Goal: Check status: Check status

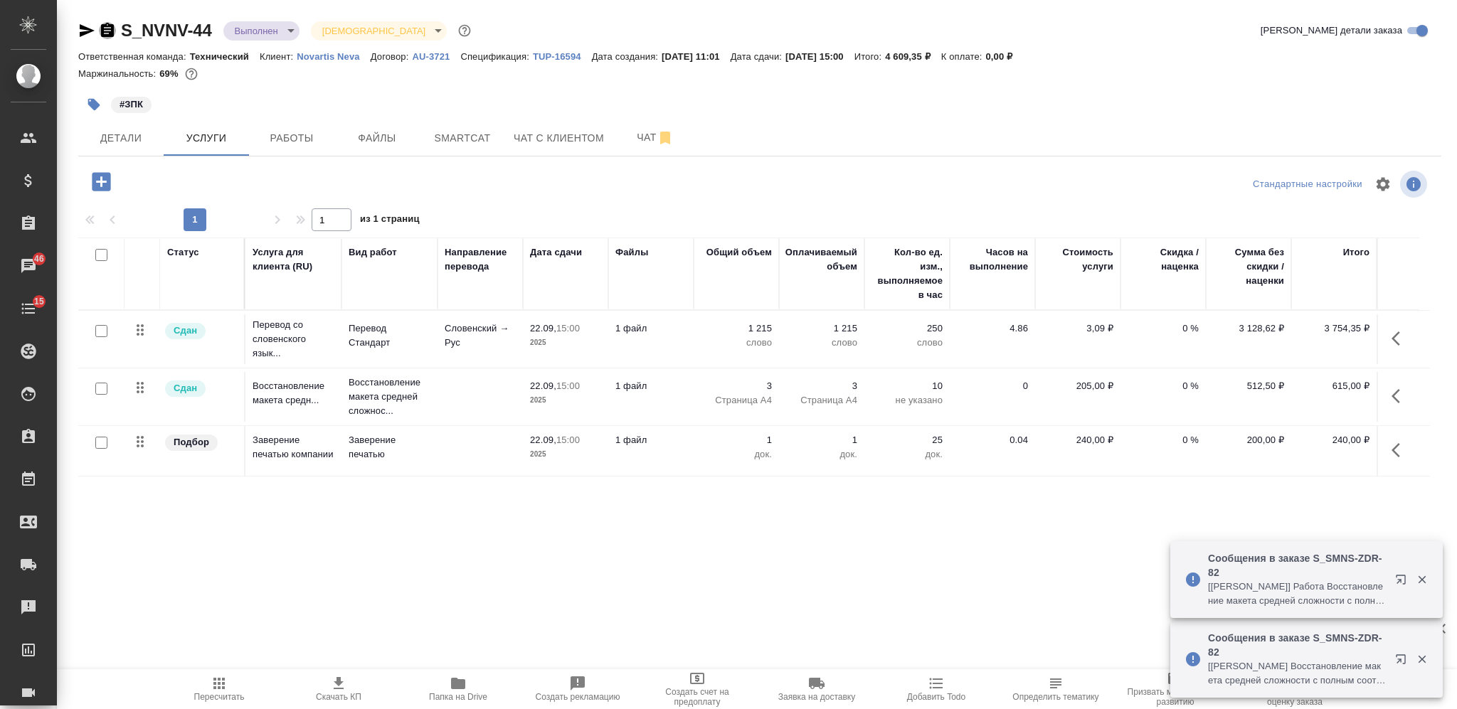
click at [108, 26] on icon "button" at bounding box center [107, 30] width 13 height 14
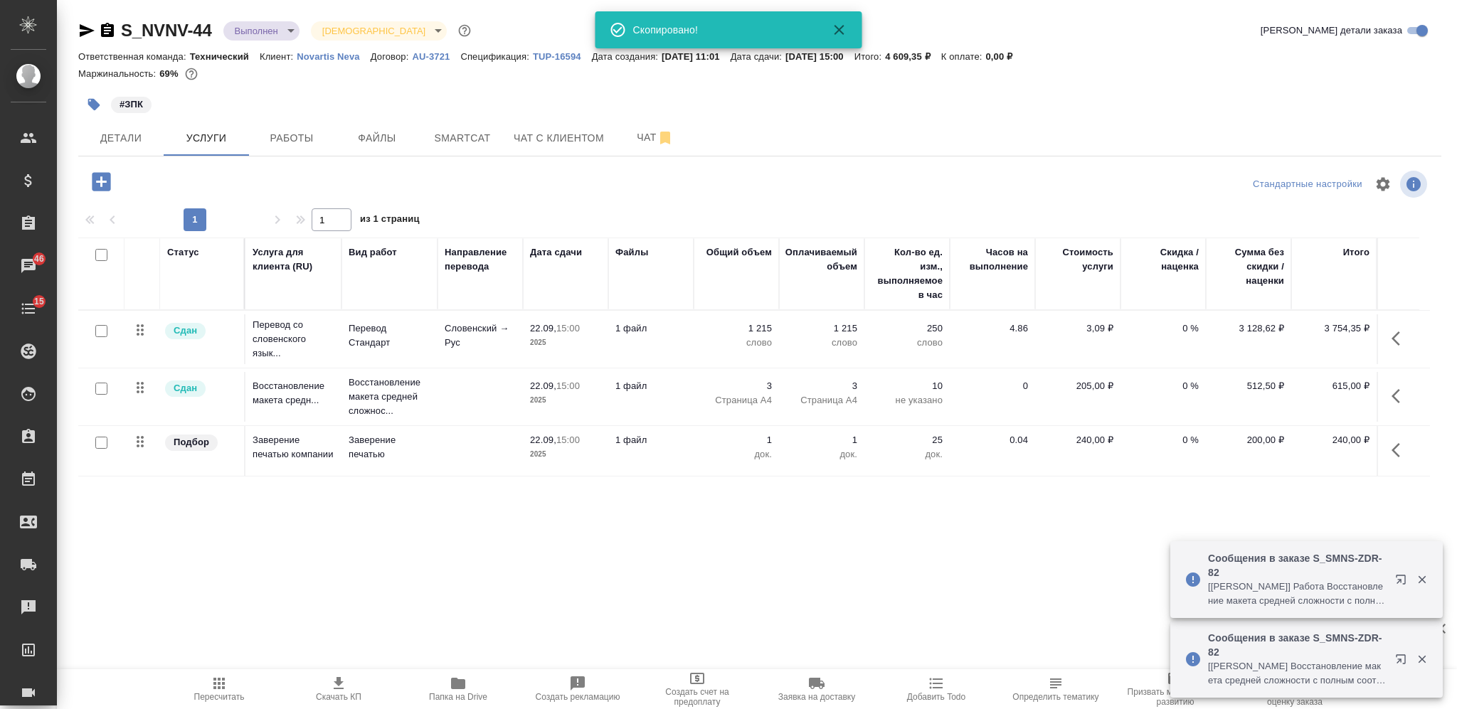
click at [1142, 73] on div "Маржинальность: 69%" at bounding box center [759, 74] width 1363 height 18
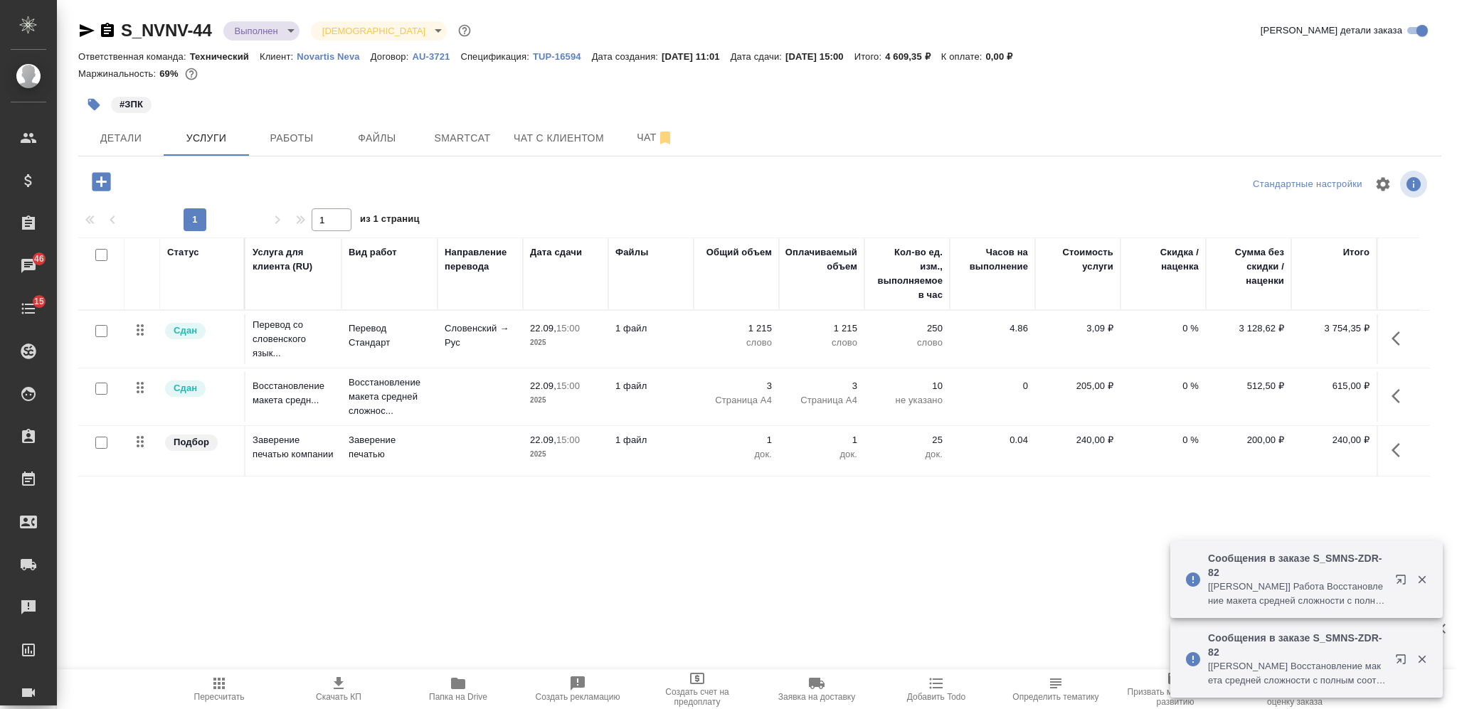
click at [461, 679] on icon "button" at bounding box center [458, 683] width 17 height 17
click at [89, 104] on icon "button" at bounding box center [94, 105] width 12 height 12
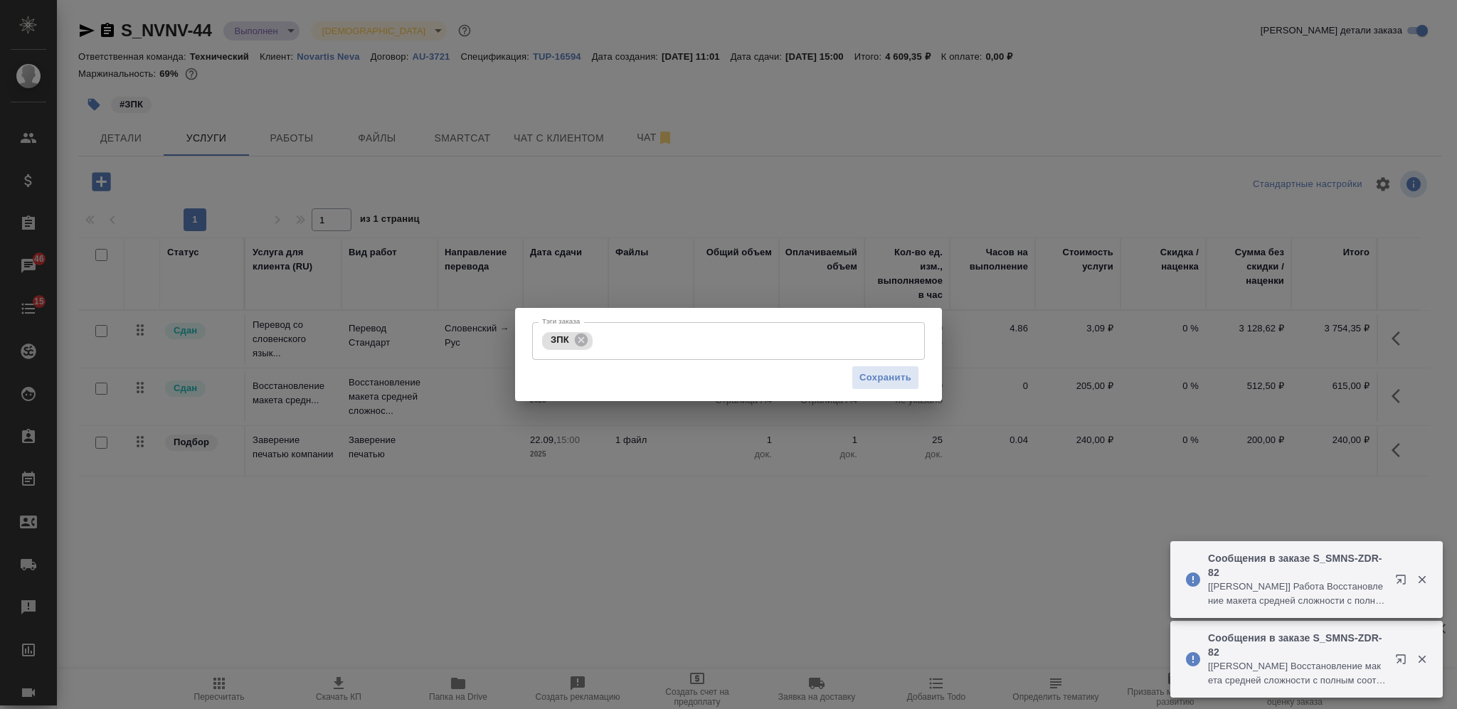
click at [634, 344] on input "Тэги заказа" at bounding box center [743, 341] width 295 height 24
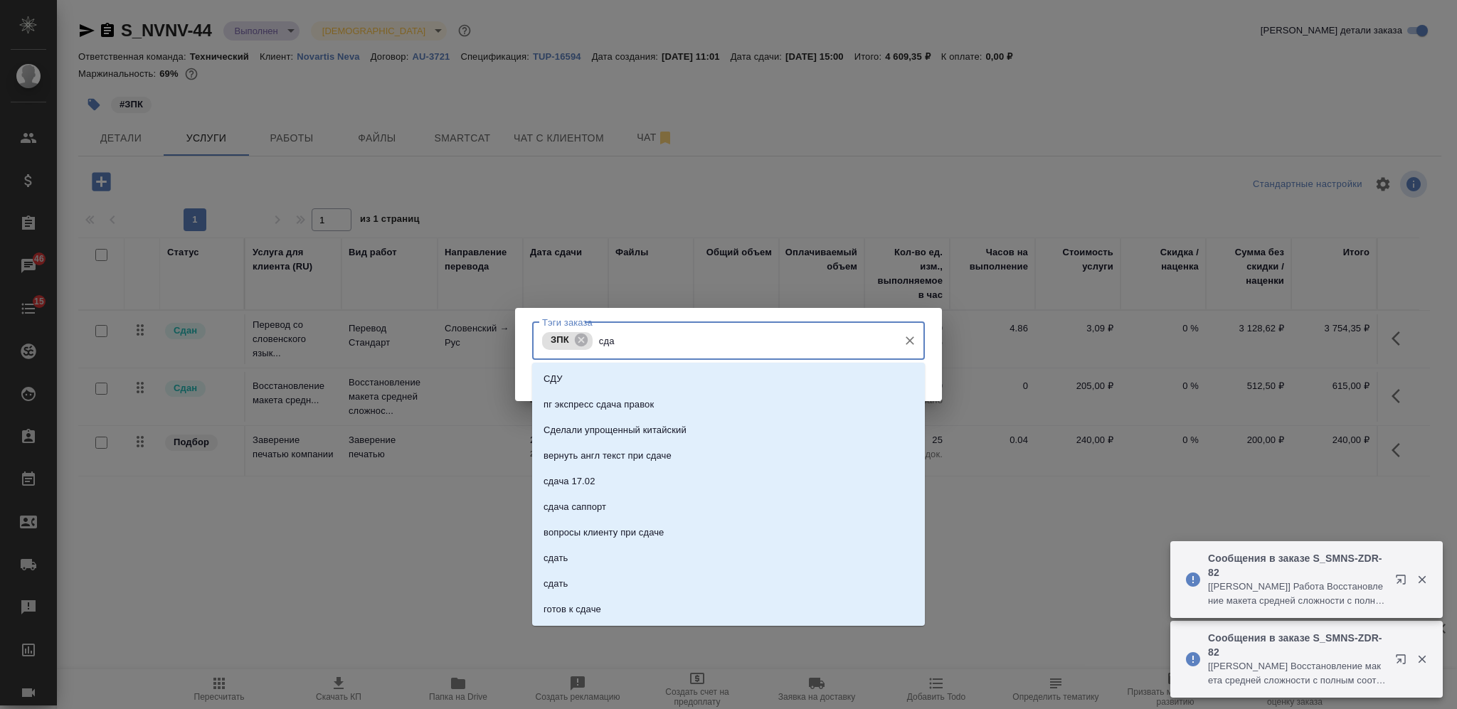
type input "сдан"
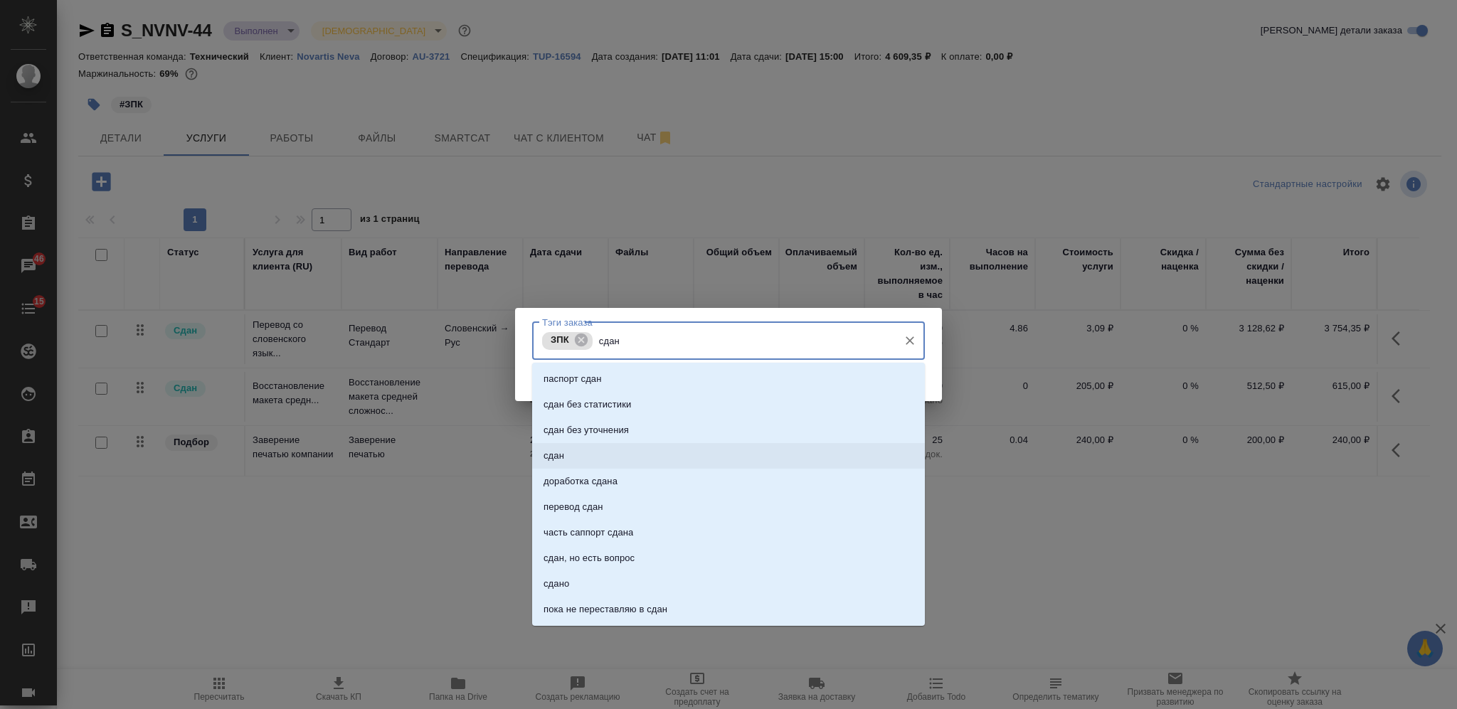
click at [728, 451] on li "сдан" at bounding box center [728, 456] width 393 height 26
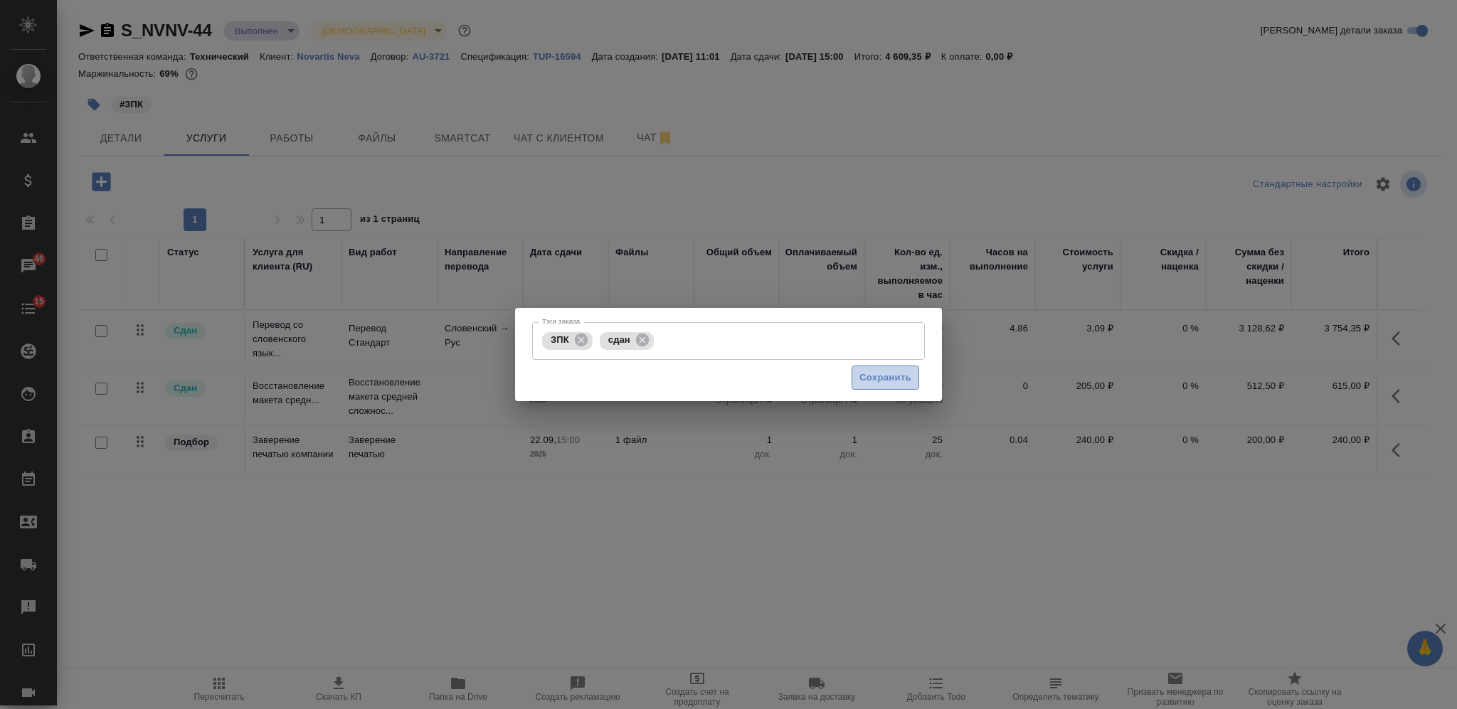
click at [856, 373] on button "Сохранить" at bounding box center [885, 378] width 68 height 25
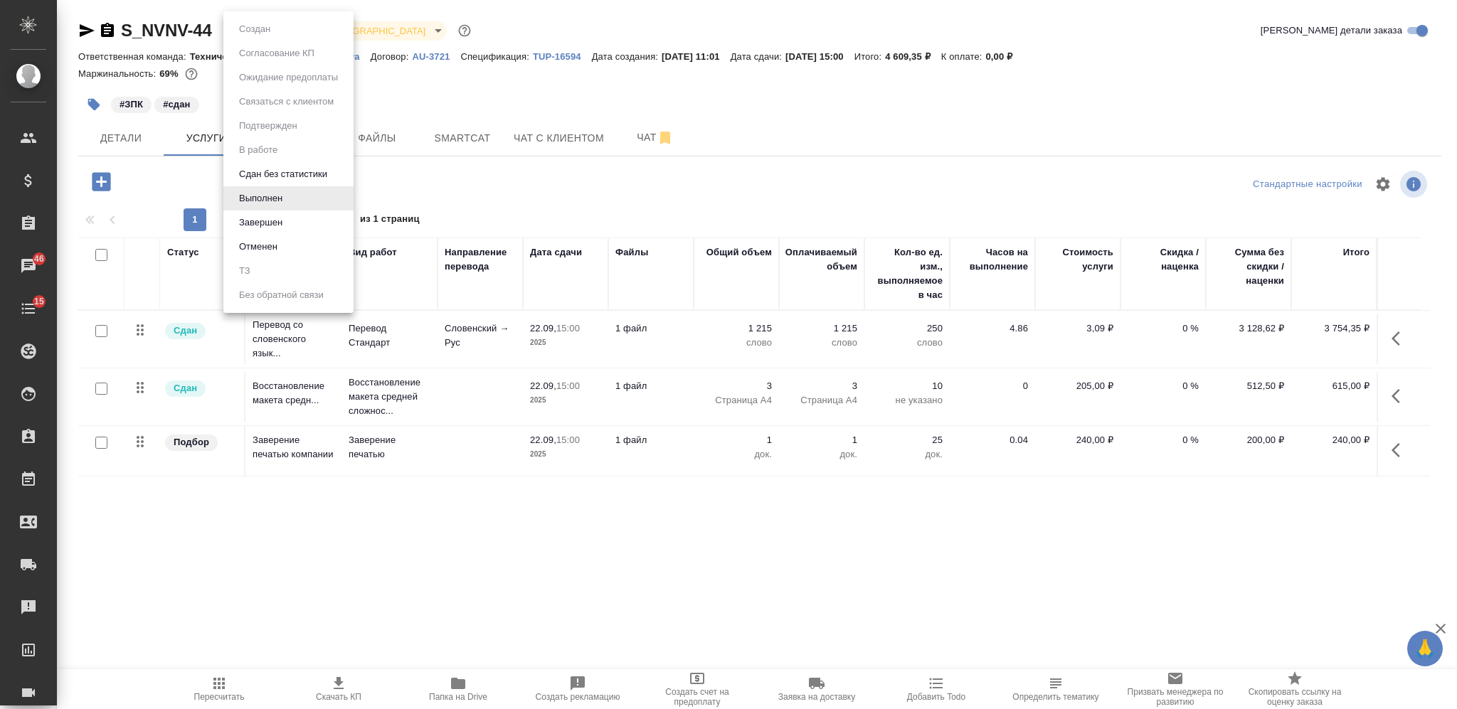
click at [244, 26] on body "🙏 .cls-1 fill:#fff; AWATERA Nikiforova Valeria Клиенты Спецификации Заказы 46 Ч…" at bounding box center [728, 354] width 1457 height 709
click at [267, 225] on button "Завершен" at bounding box center [261, 223] width 52 height 16
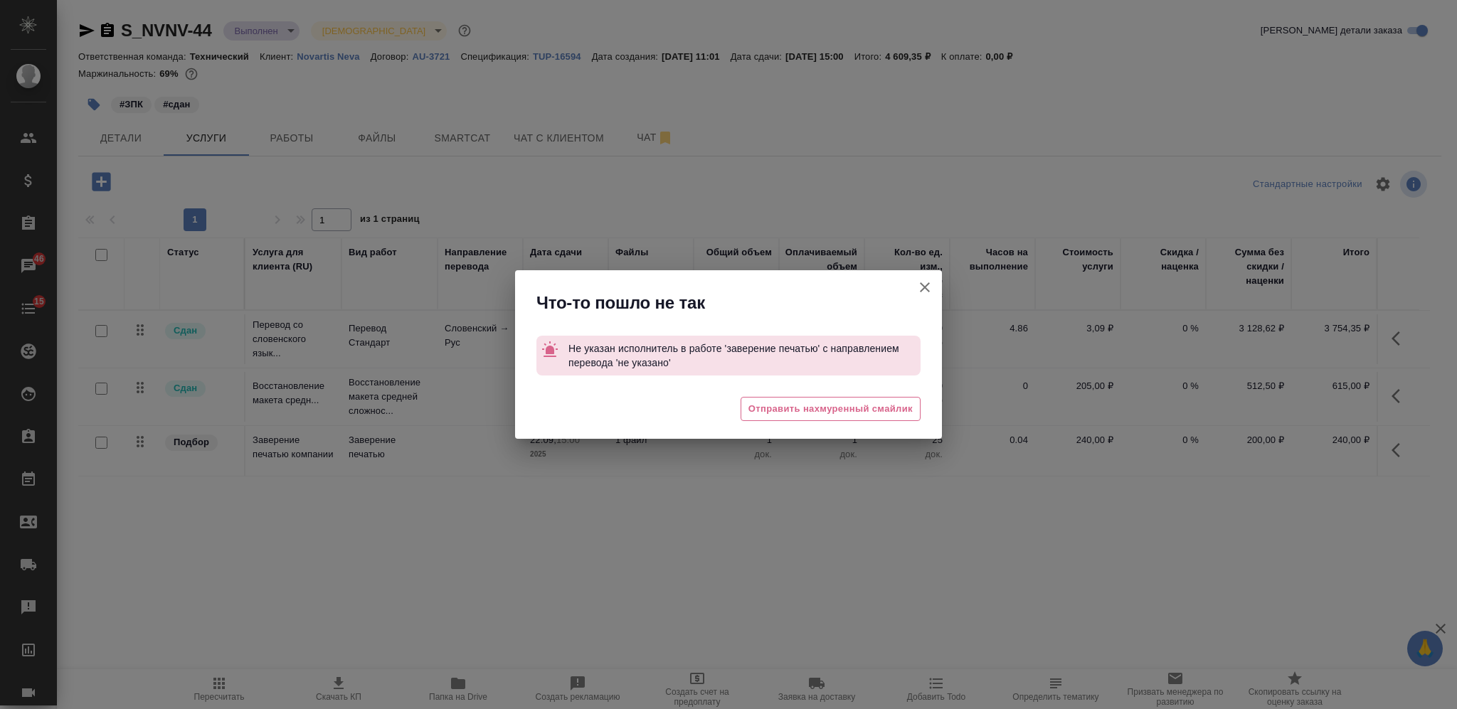
click at [934, 285] on button "Кратко детали заказа" at bounding box center [925, 287] width 34 height 34
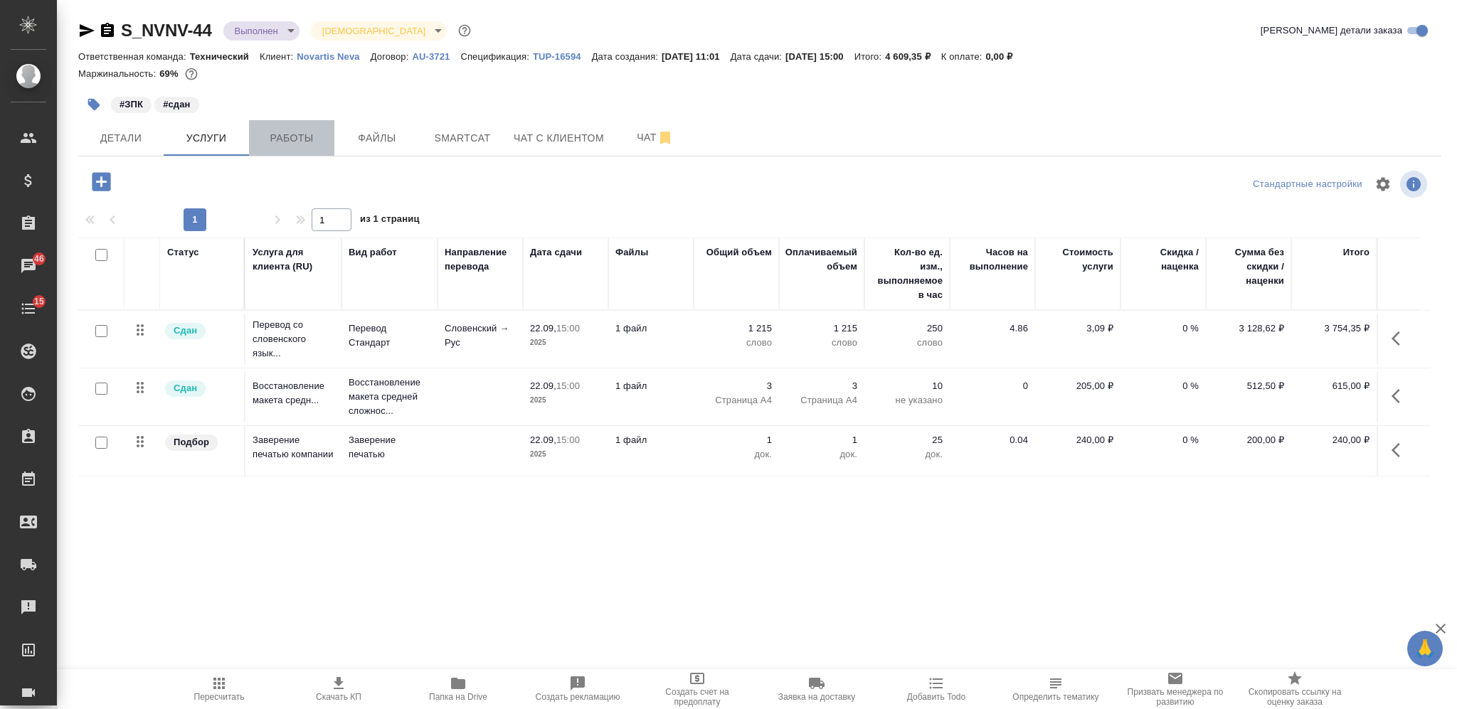
click at [317, 135] on span "Работы" at bounding box center [291, 138] width 68 height 18
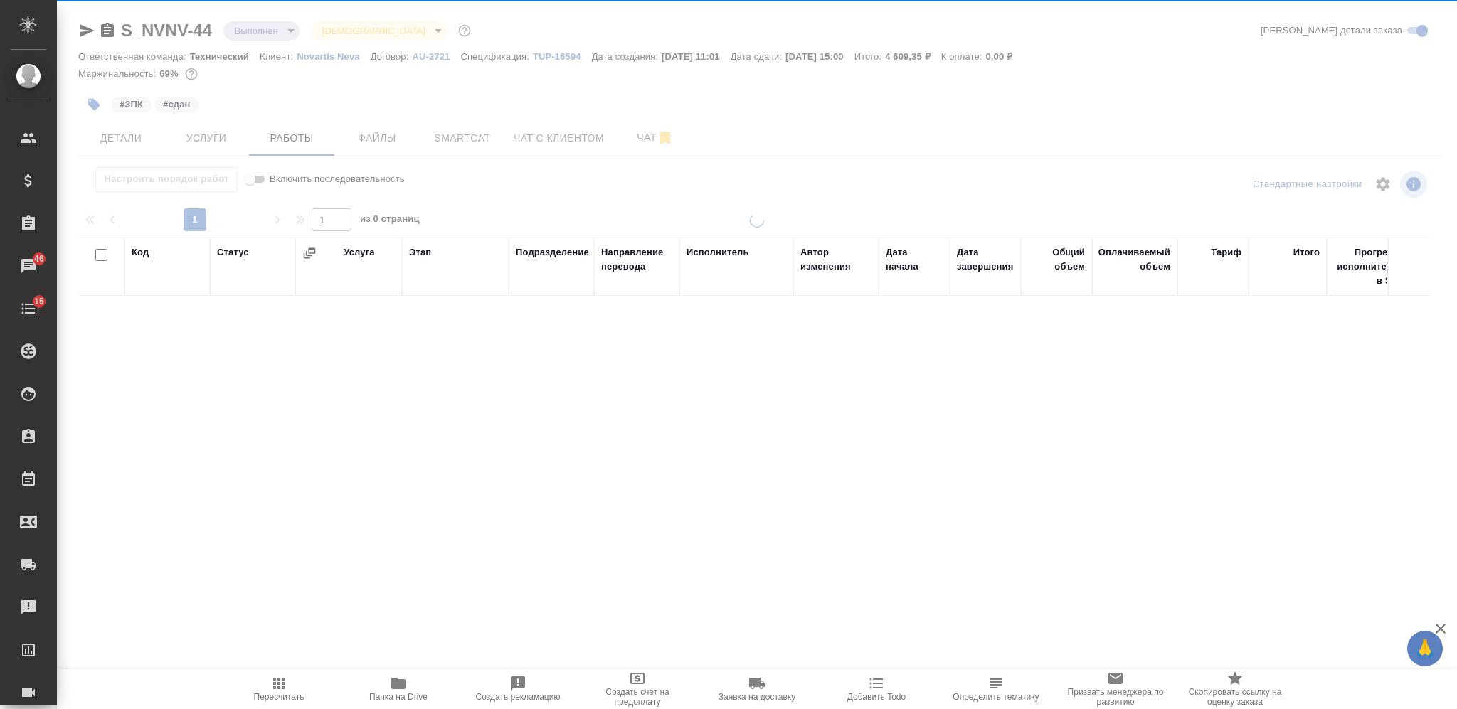
click at [552, 53] on div at bounding box center [757, 297] width 1400 height 594
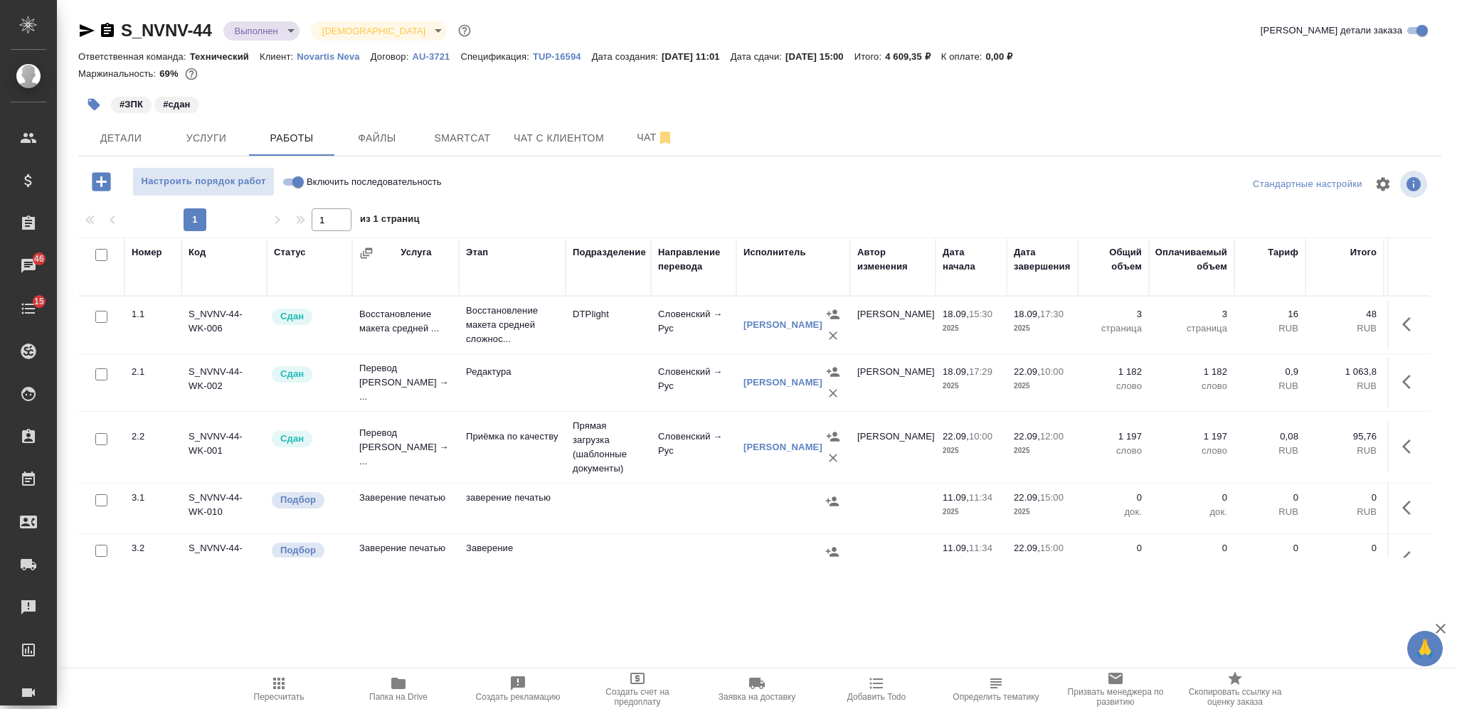
click at [555, 57] on p "TUP-16594" at bounding box center [562, 56] width 59 height 11
click at [1402, 504] on icon "button" at bounding box center [1410, 507] width 17 height 17
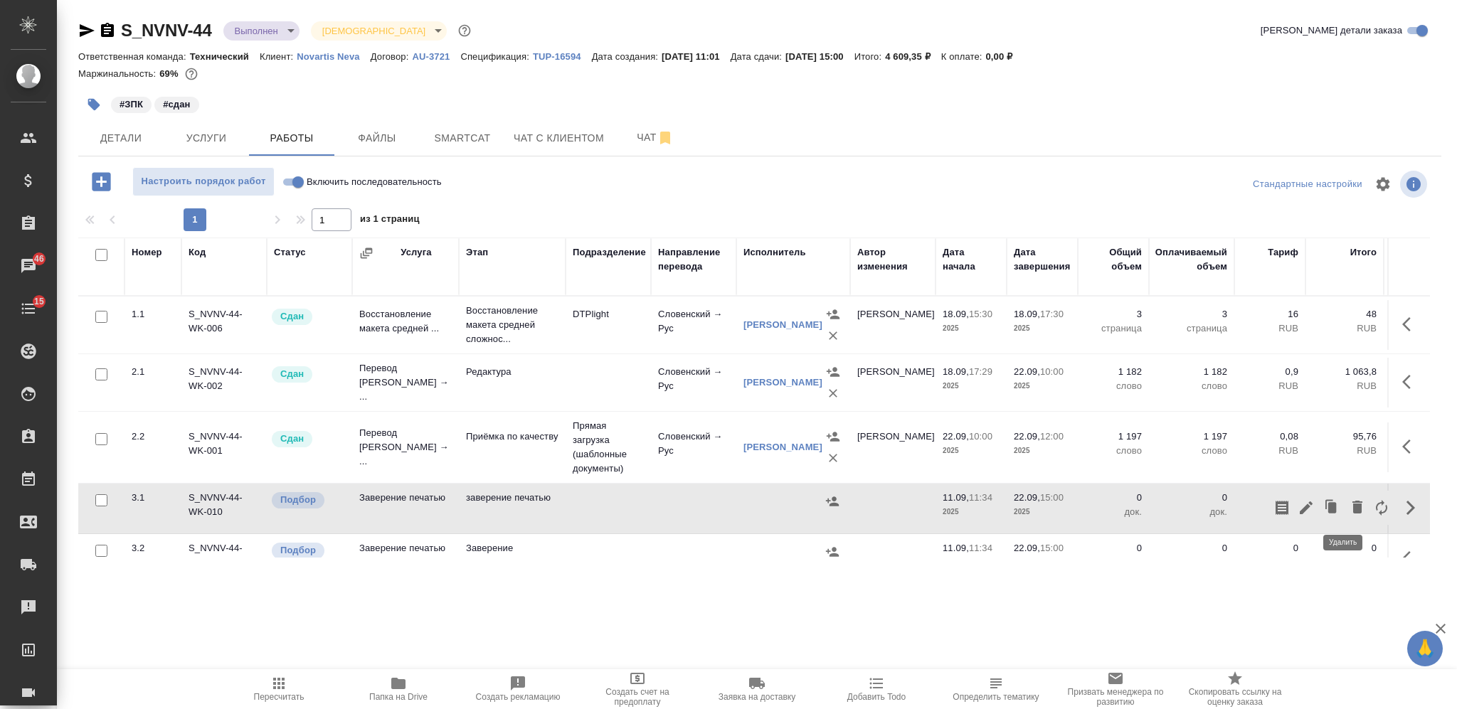
click at [1352, 510] on icon "button" at bounding box center [1357, 507] width 10 height 13
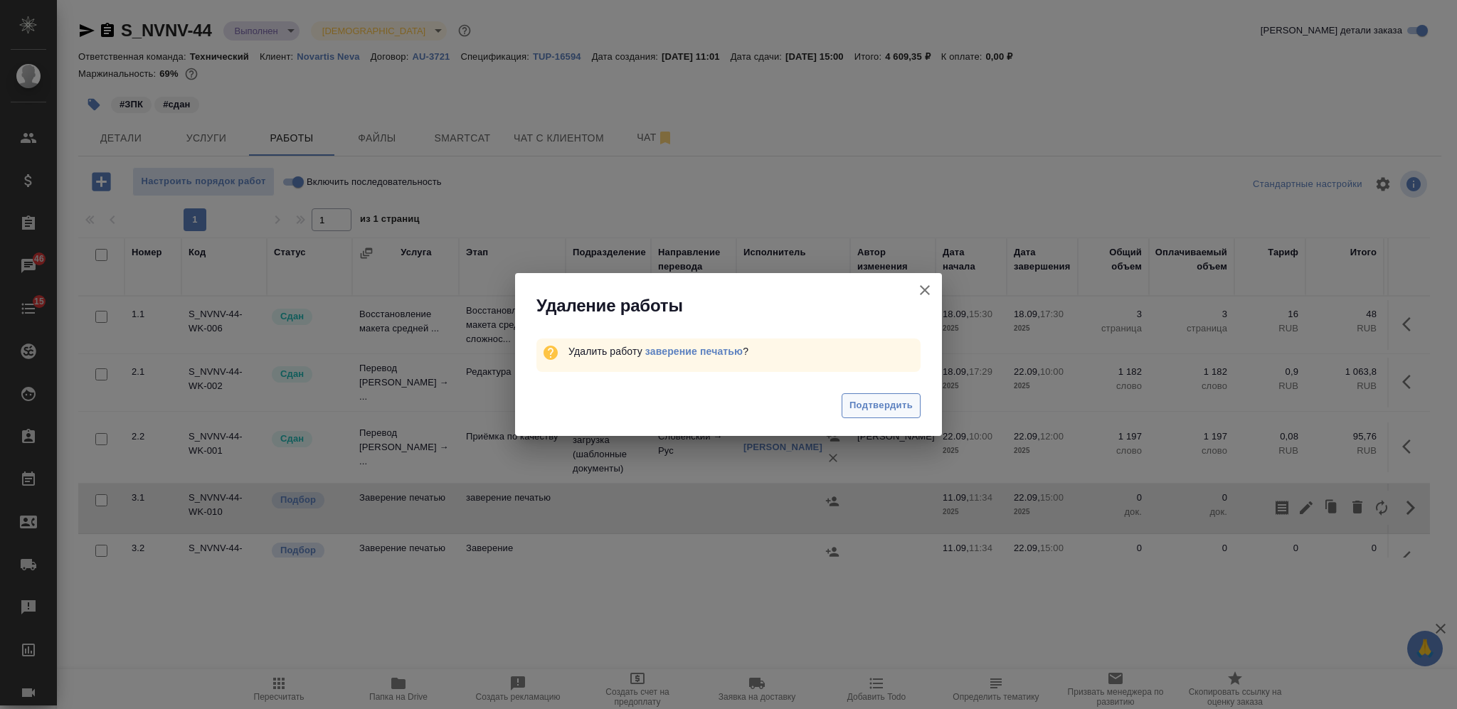
click at [869, 411] on span "Подтвердить" at bounding box center [880, 406] width 63 height 16
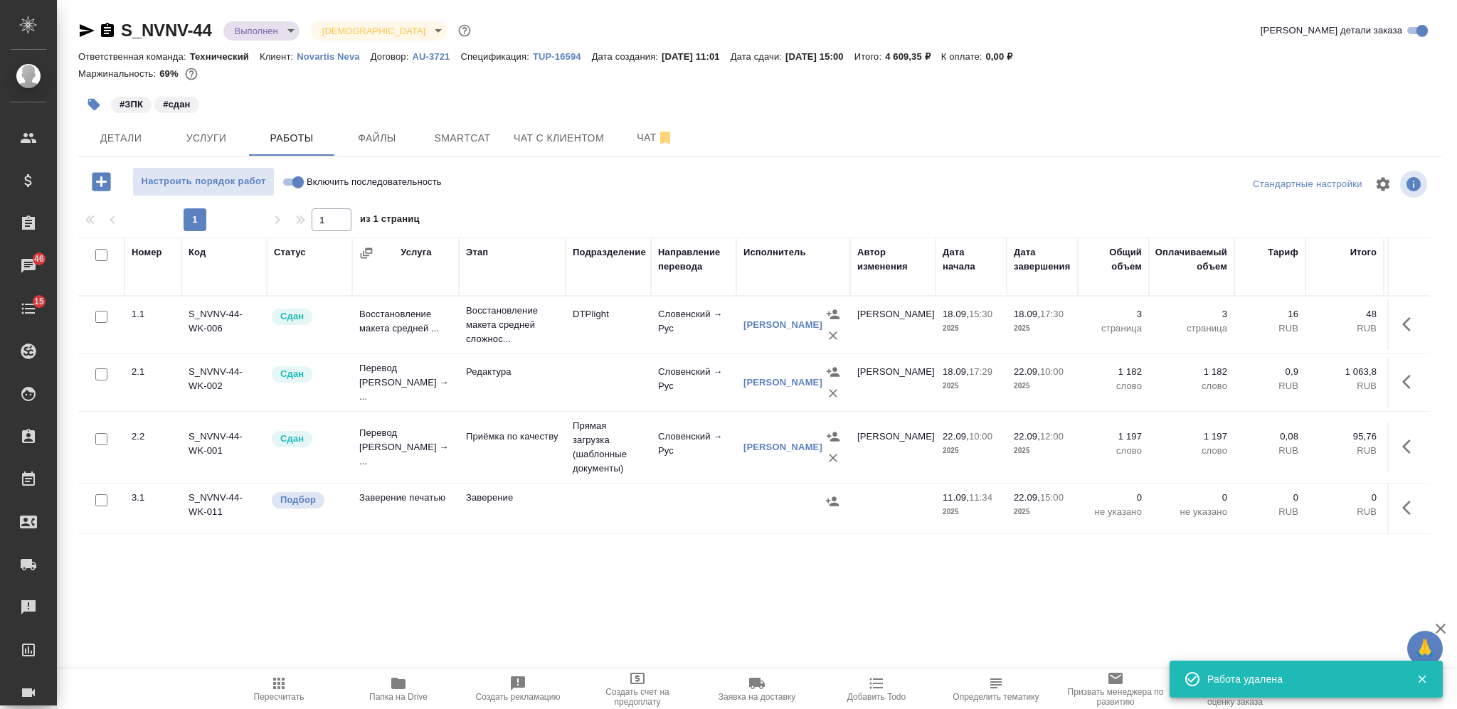
click at [1406, 509] on icon "button" at bounding box center [1410, 507] width 17 height 17
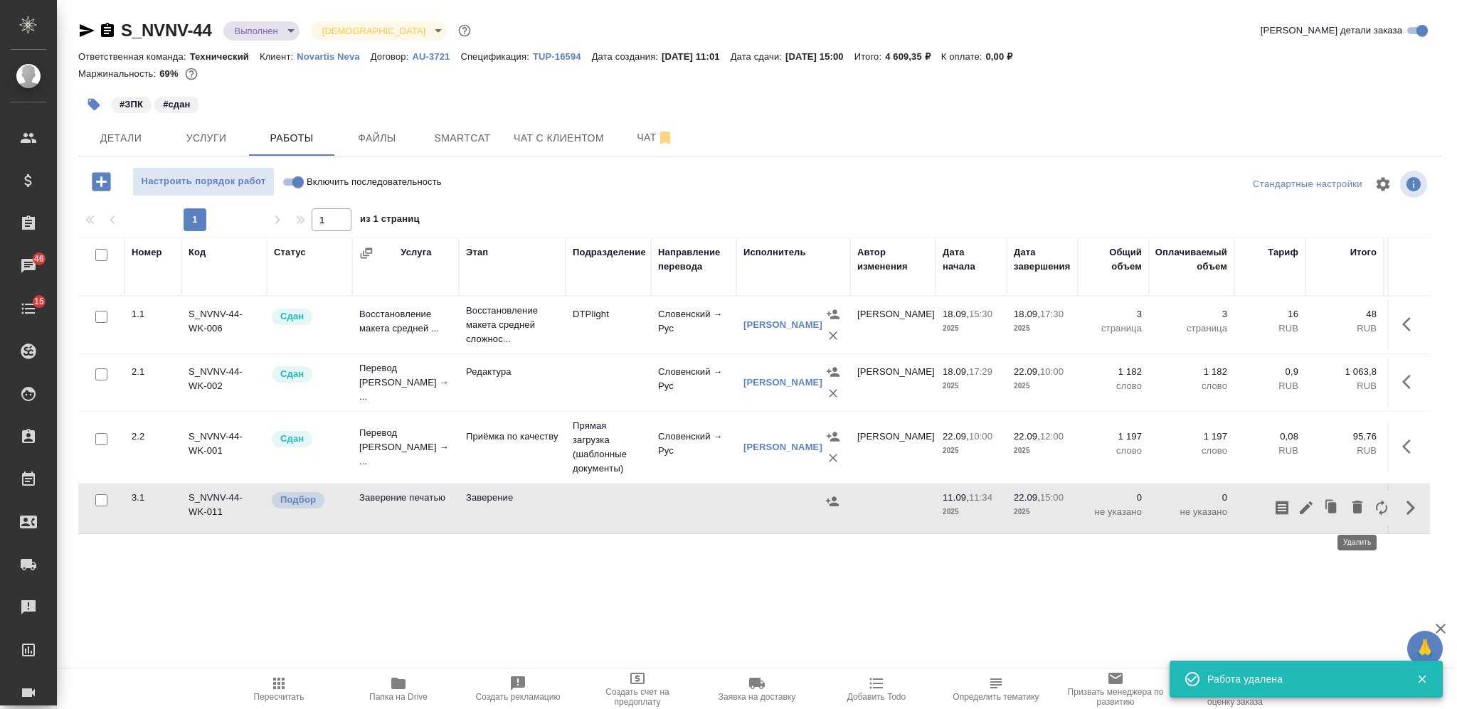
click at [1366, 509] on button "button" at bounding box center [1357, 508] width 24 height 34
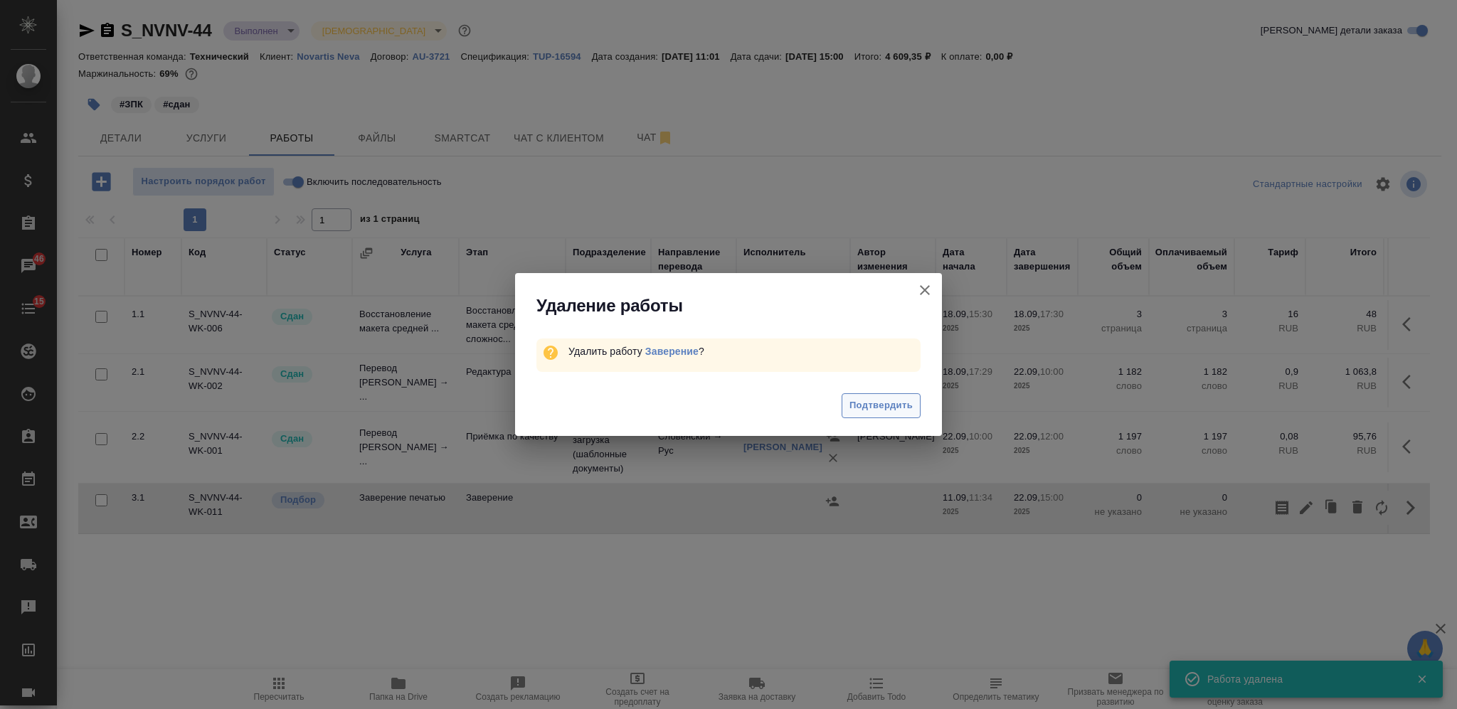
click at [867, 413] on span "Подтвердить" at bounding box center [880, 406] width 63 height 16
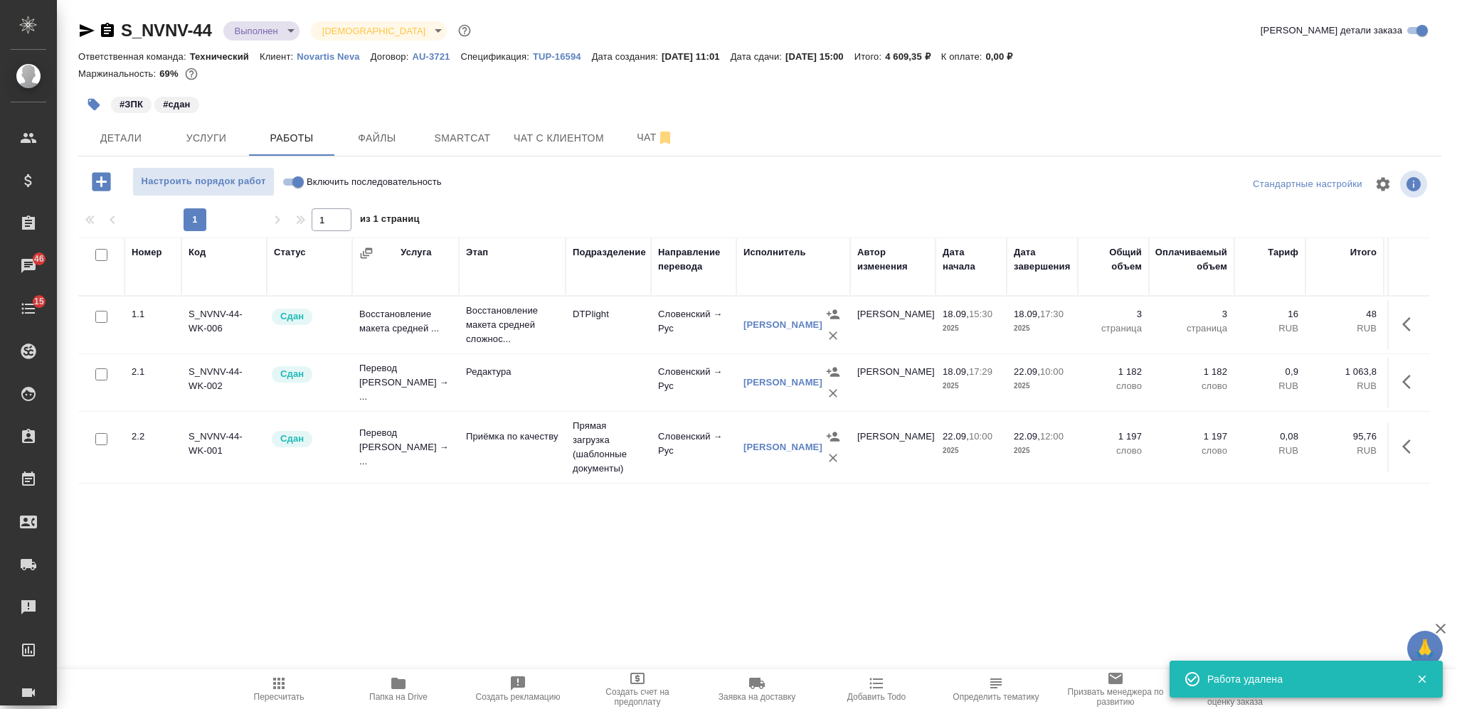
click at [270, 28] on body "🙏 .cls-1 fill:#fff; AWATERA Nikiforova Valeria Клиенты Спецификации Заказы 46 Ч…" at bounding box center [728, 354] width 1457 height 709
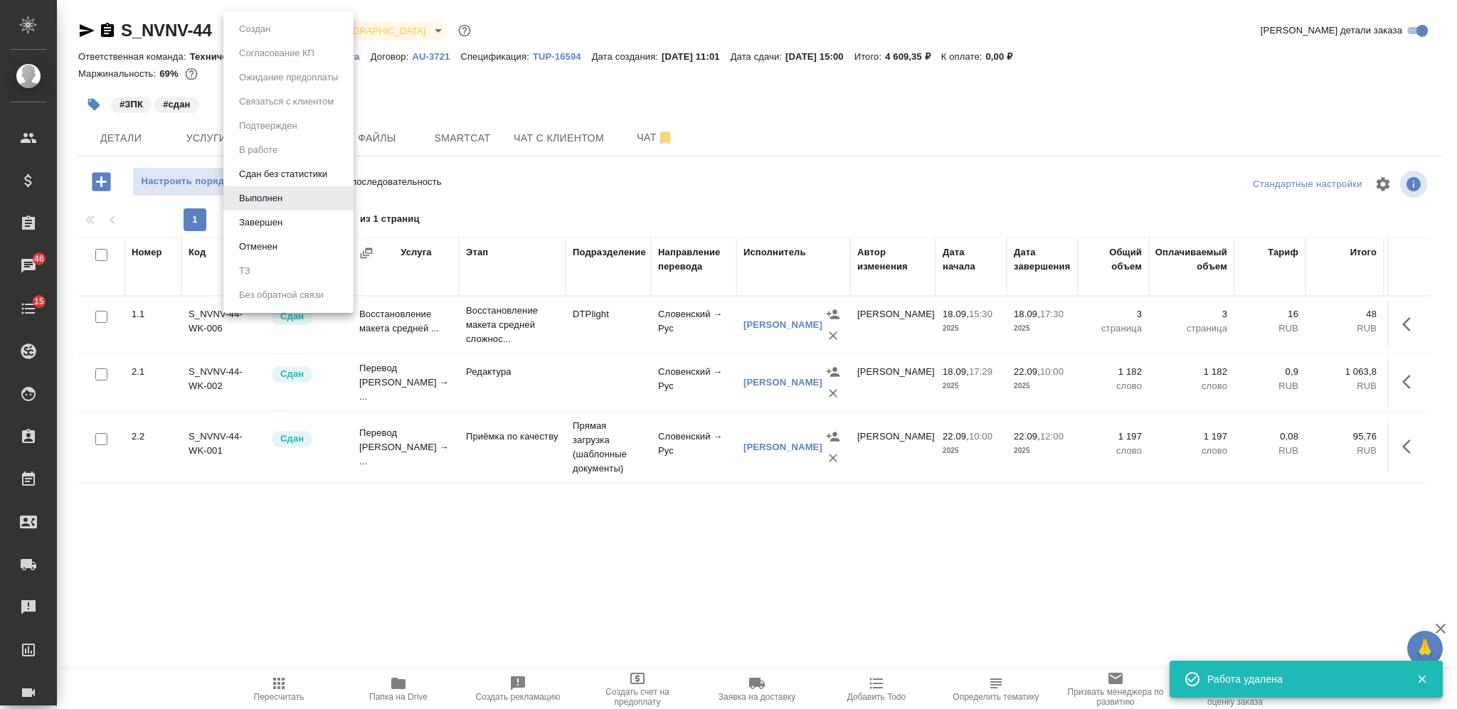
drag, startPoint x: 299, startPoint y: 228, endPoint x: 290, endPoint y: 144, distance: 85.1
click at [297, 228] on li "Завершен" at bounding box center [288, 223] width 130 height 24
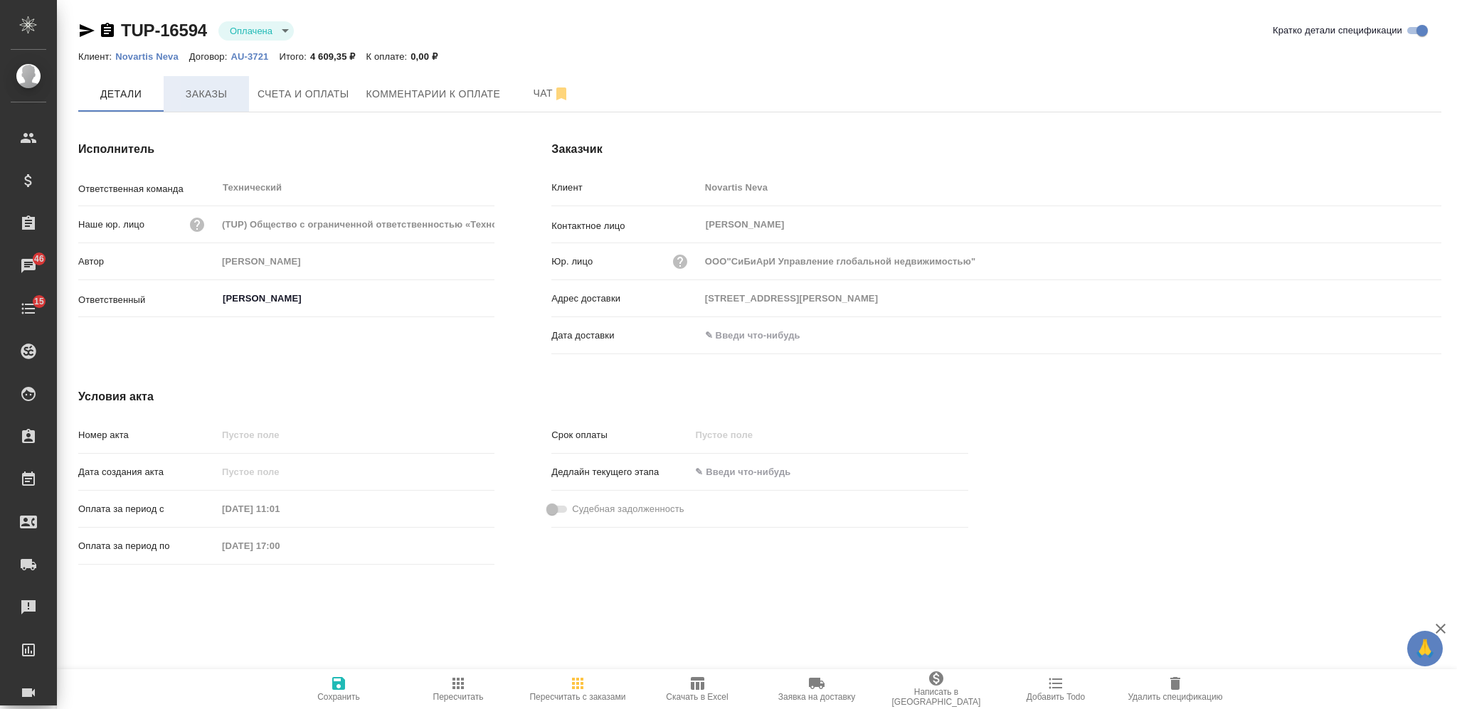
click at [205, 100] on span "Заказы" at bounding box center [206, 94] width 68 height 18
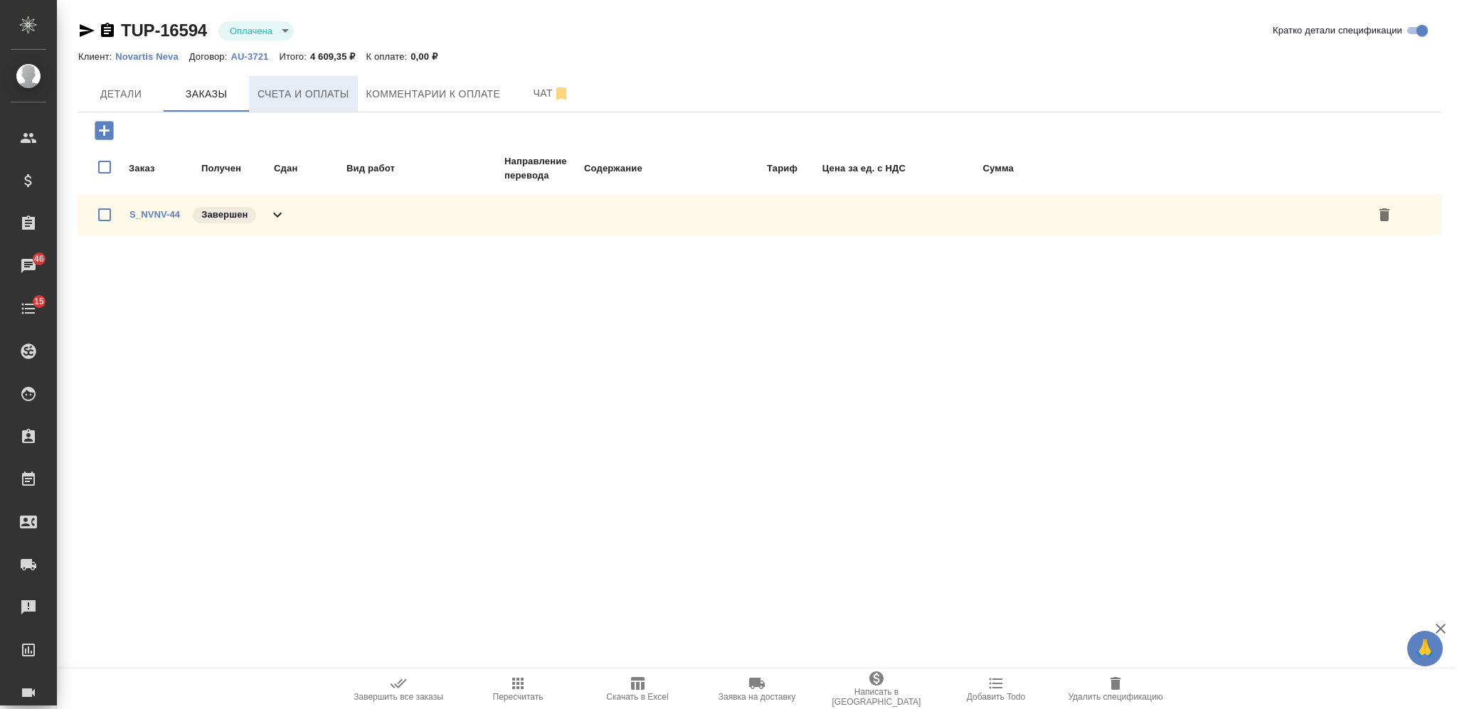
click at [283, 96] on span "Счета и оплаты" at bounding box center [303, 94] width 92 height 18
